Goal: Transaction & Acquisition: Obtain resource

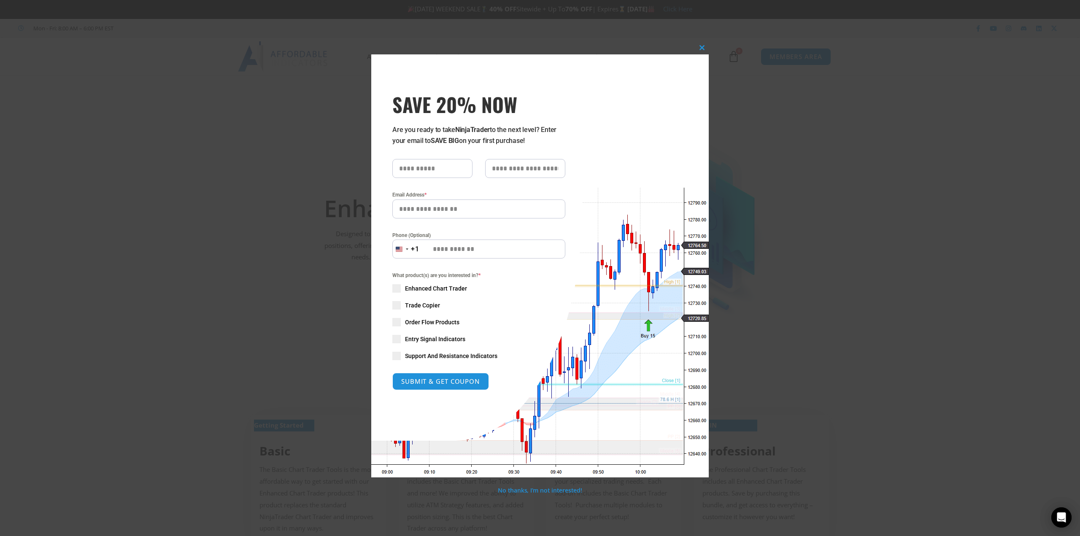
click at [442, 286] on span "Enhanced Chart Trader" at bounding box center [436, 288] width 62 height 8
click at [445, 384] on button "SUBMIT & GET COUPON" at bounding box center [441, 382] width 102 height 18
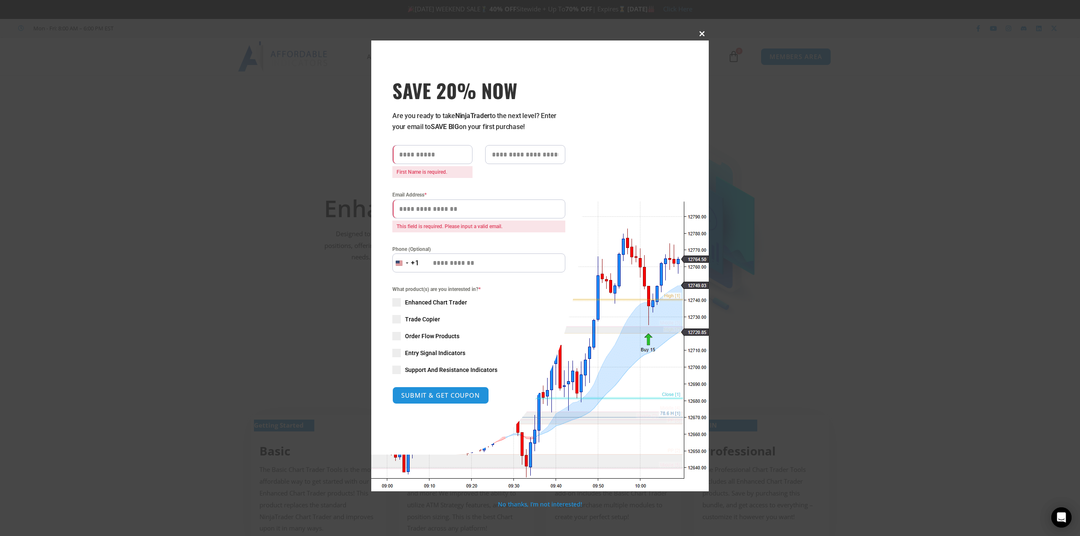
click at [702, 34] on span at bounding box center [702, 33] width 14 height 5
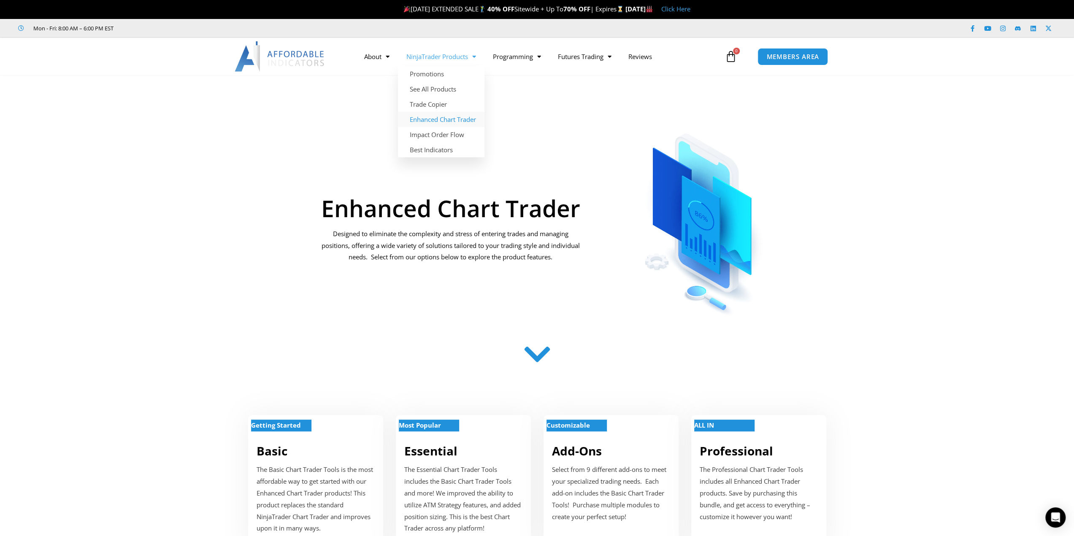
click at [450, 121] on link "Enhanced Chart Trader" at bounding box center [441, 119] width 86 height 15
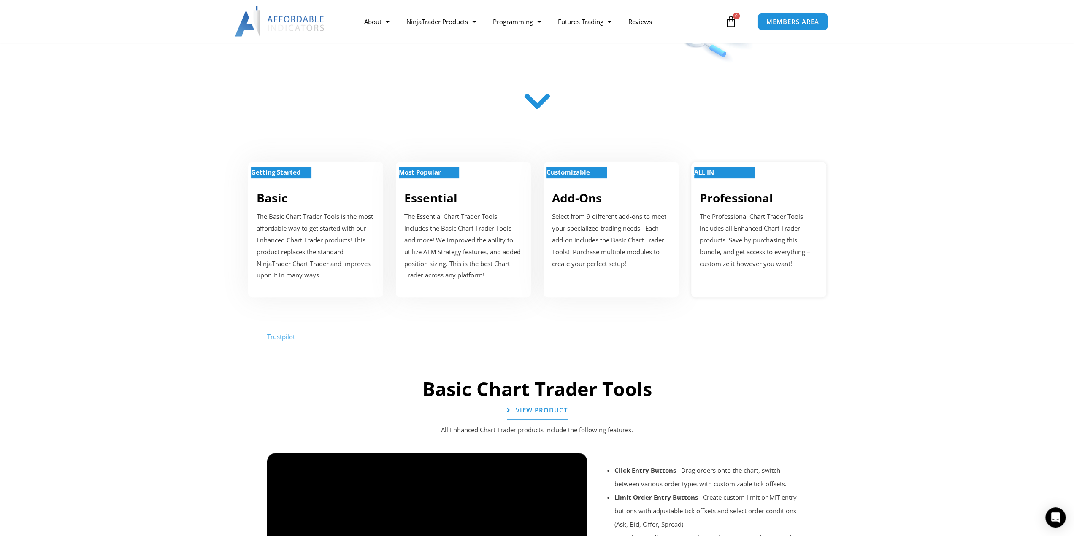
click at [721, 173] on p "ALL IN" at bounding box center [724, 173] width 60 height 12
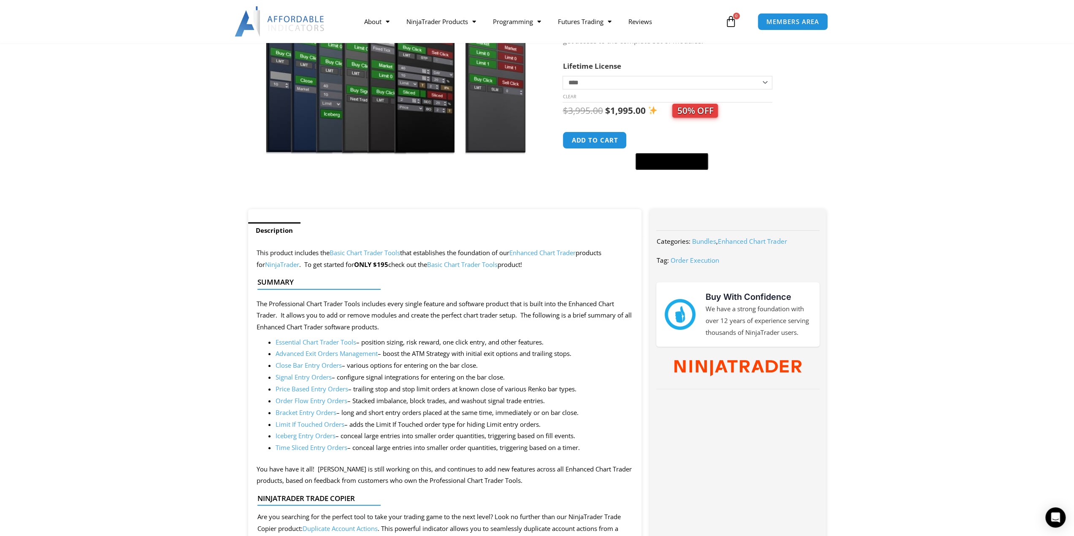
scroll to position [211, 0]
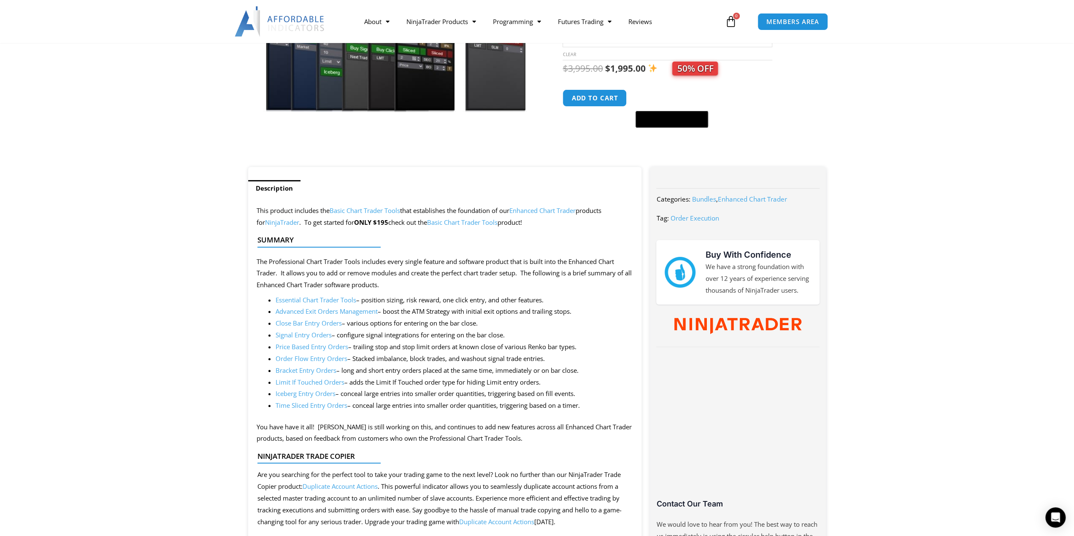
click at [365, 214] on link "Basic Chart Trader Tools" at bounding box center [364, 210] width 70 height 8
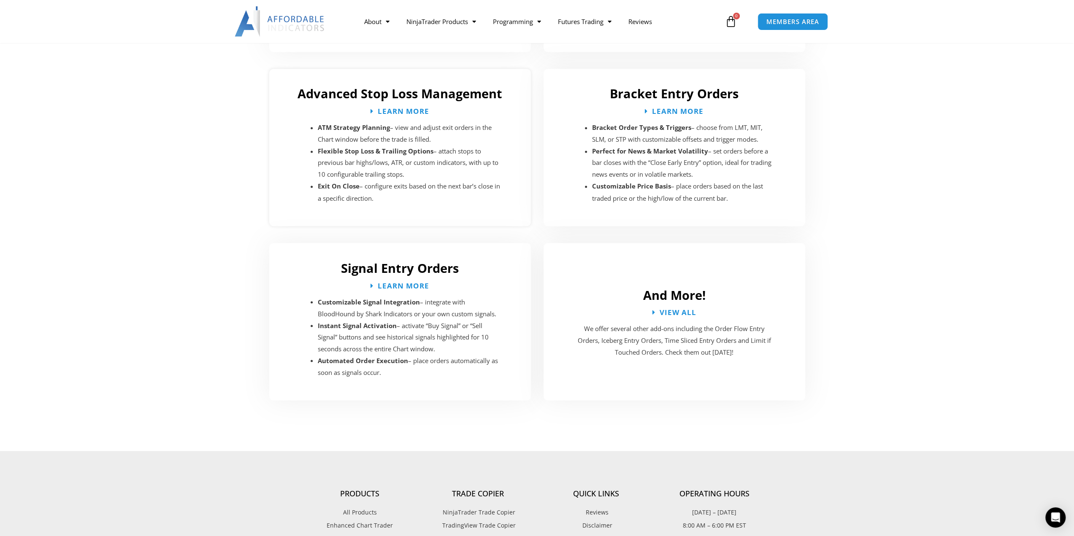
scroll to position [1434, 0]
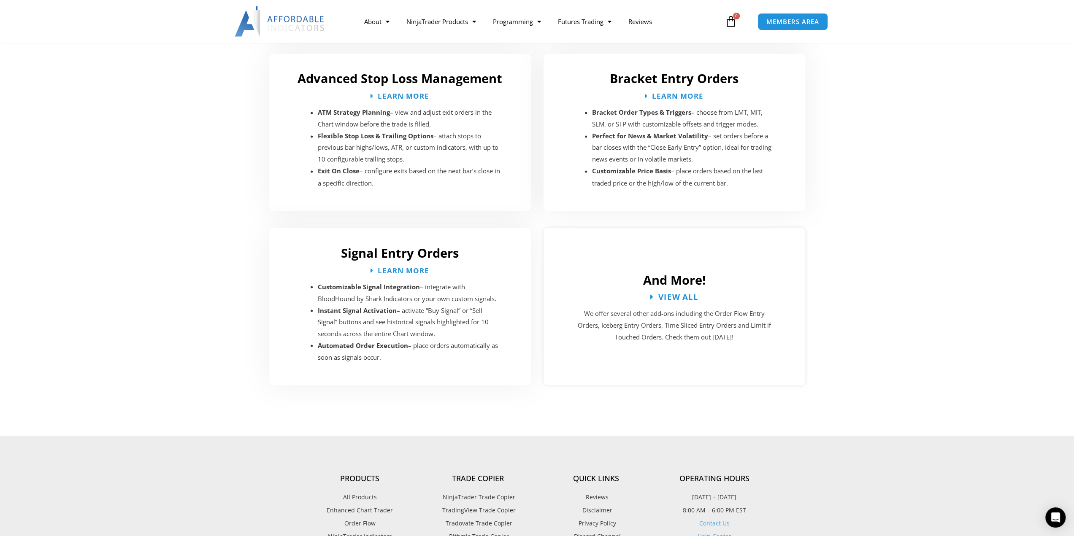
click at [672, 293] on span "View All" at bounding box center [678, 297] width 41 height 8
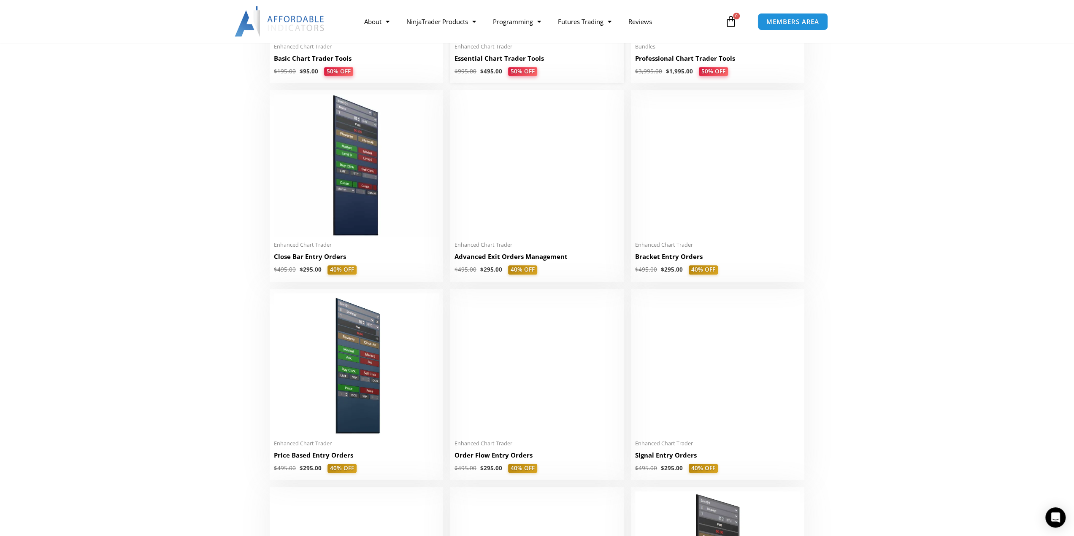
scroll to position [548, 0]
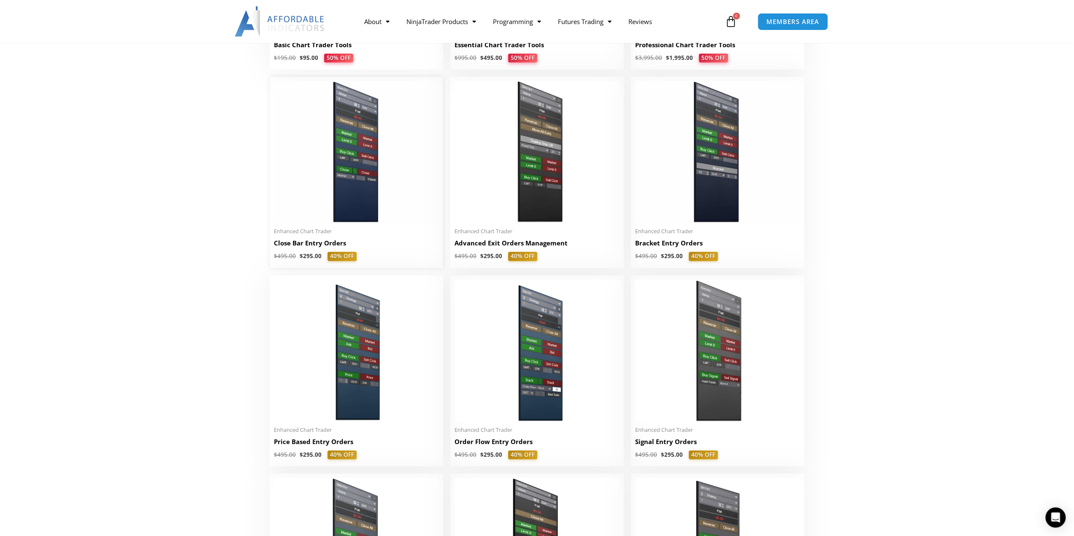
click at [365, 197] on img at bounding box center [356, 152] width 165 height 142
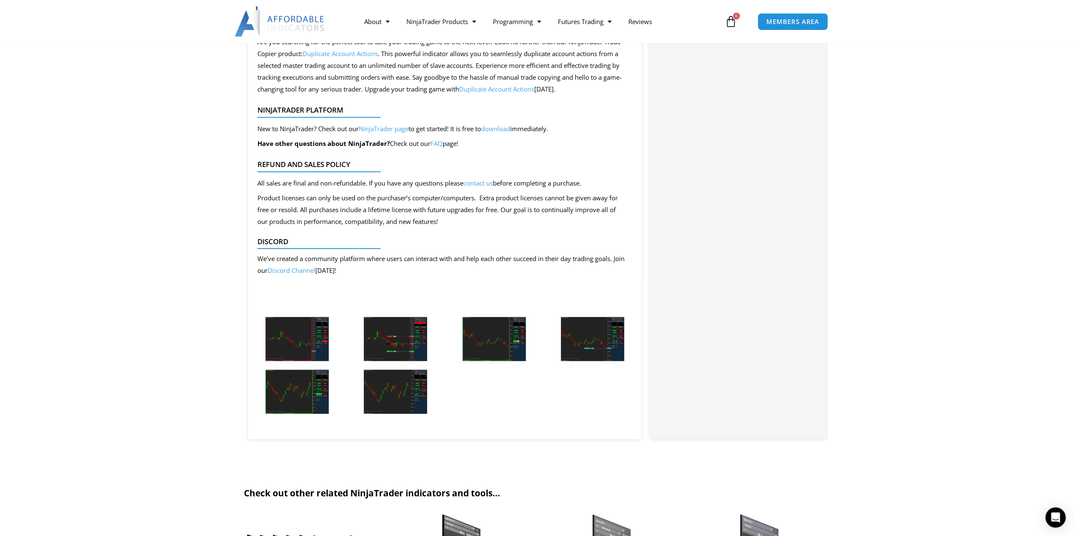
scroll to position [1055, 0]
click at [409, 347] on img at bounding box center [395, 338] width 63 height 44
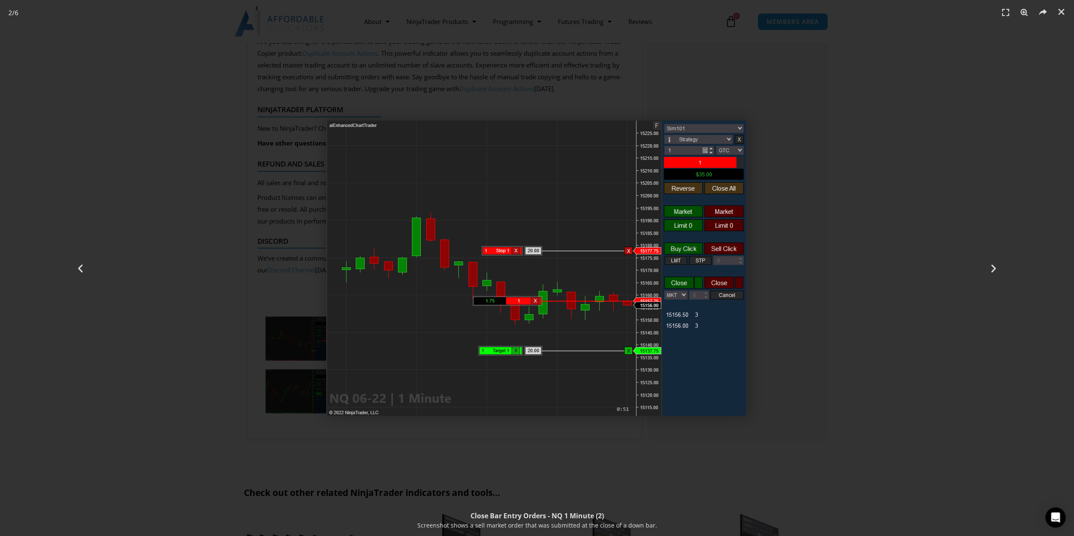
click at [845, 223] on div "2 / 6" at bounding box center [537, 268] width 1015 height 477
